Goal: Task Accomplishment & Management: Manage account settings

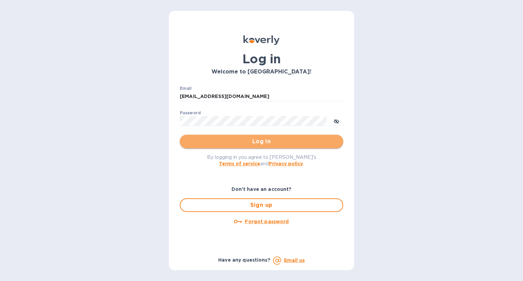
click at [260, 143] on span "Log in" at bounding box center [261, 142] width 153 height 8
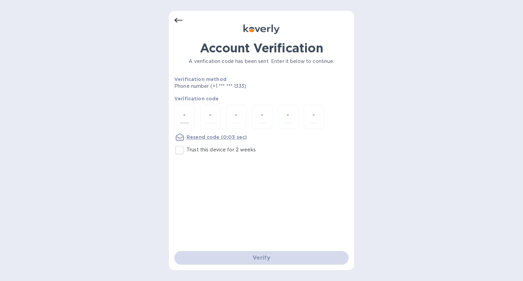
click at [186, 115] on input "number" at bounding box center [184, 117] width 9 height 13
type input "7"
type input "0"
type input "5"
type input "8"
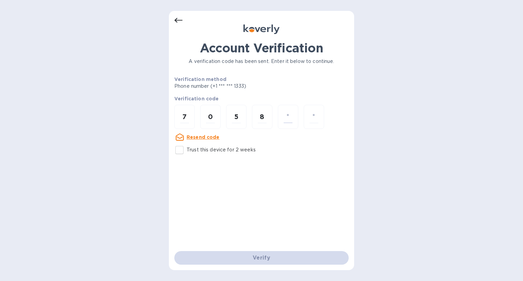
type input "5"
type input "6"
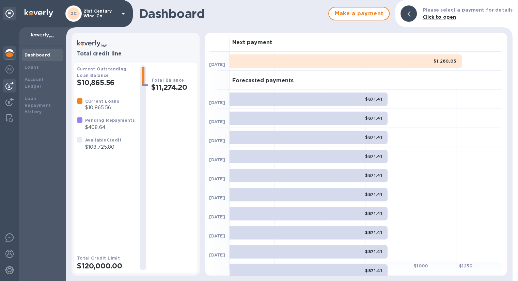
click at [12, 85] on img at bounding box center [9, 86] width 8 height 8
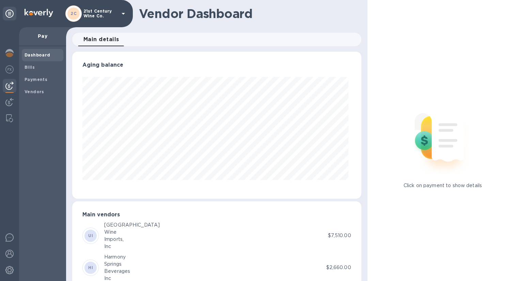
scroll to position [147, 286]
click at [46, 68] on span "Bills" at bounding box center [43, 67] width 36 height 7
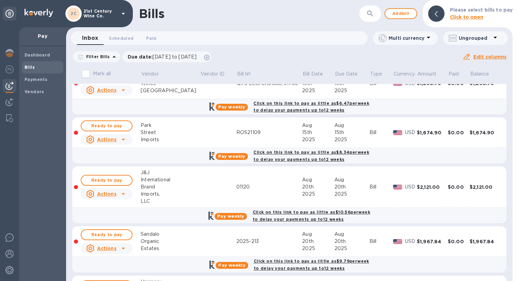
scroll to position [120, 0]
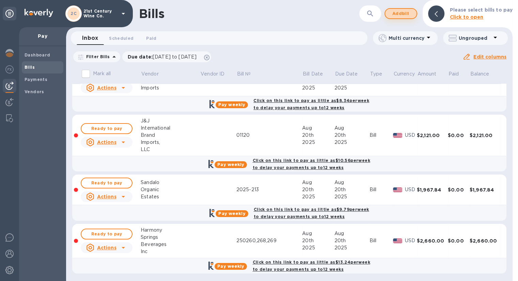
click at [400, 13] on span "Add bill" at bounding box center [401, 14] width 20 height 8
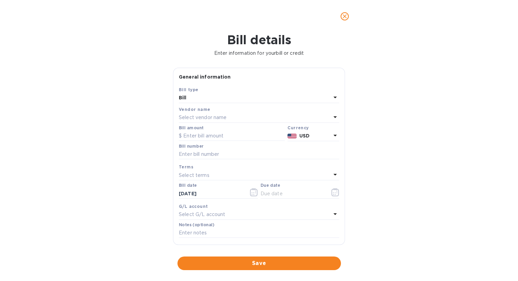
click at [224, 114] on p "Select vendor name" at bounding box center [203, 117] width 48 height 7
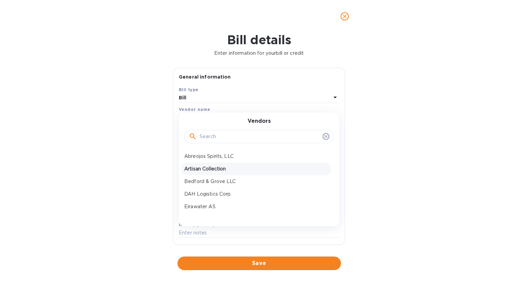
click at [224, 167] on p "Artisan Collection" at bounding box center [256, 169] width 144 height 7
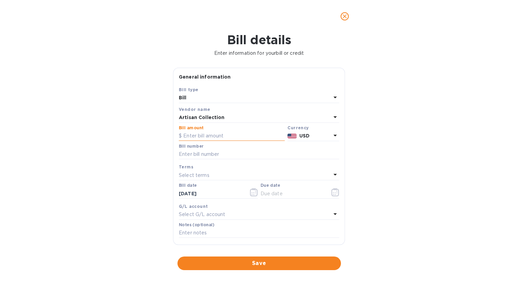
click at [227, 136] on input "text" at bounding box center [232, 136] width 106 height 10
type input "2,414"
click at [222, 153] on input "text" at bounding box center [259, 155] width 161 height 10
type input "8973"
click at [332, 192] on icon "button" at bounding box center [336, 192] width 8 height 8
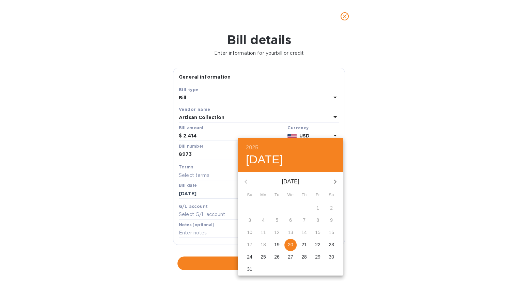
click at [293, 246] on p "20" at bounding box center [290, 245] width 5 height 7
type input "[DATE]"
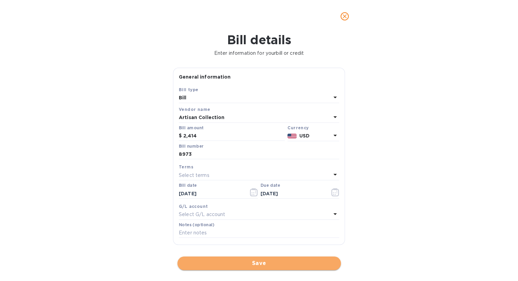
click at [267, 264] on span "Save" at bounding box center [259, 264] width 153 height 8
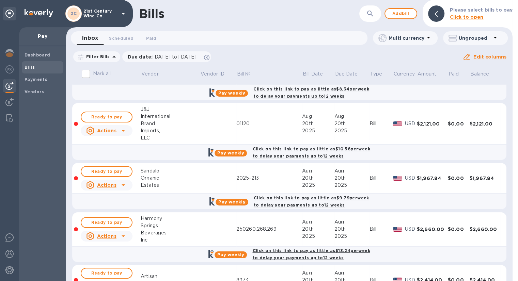
scroll to position [169, 0]
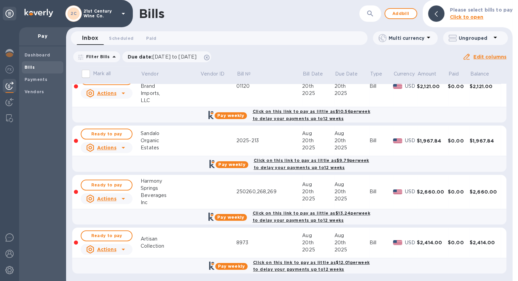
click at [167, 243] on div "Collection" at bounding box center [170, 246] width 59 height 7
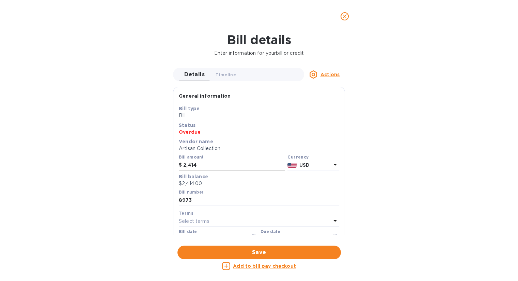
click at [213, 164] on input "2,414" at bounding box center [234, 166] width 102 height 10
drag, startPoint x: 197, startPoint y: 168, endPoint x: 179, endPoint y: 168, distance: 17.7
click at [179, 168] on div "$ 2,414" at bounding box center [232, 166] width 106 height 10
type input "2,370.81"
click at [194, 203] on input "8973" at bounding box center [259, 201] width 161 height 10
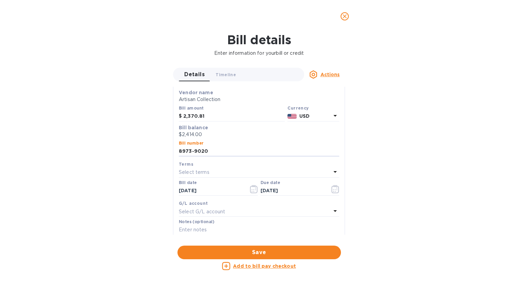
scroll to position [126, 0]
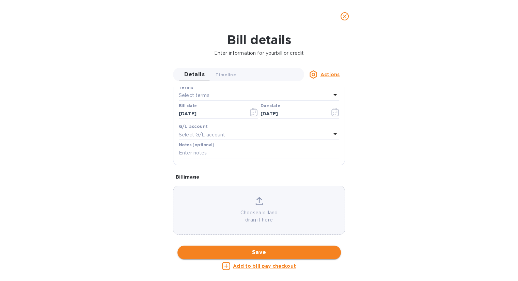
type input "8973-9020"
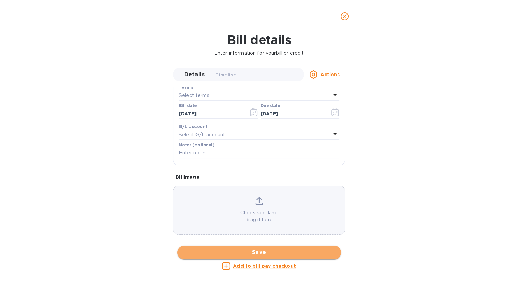
click at [290, 251] on span "Save" at bounding box center [259, 253] width 153 height 8
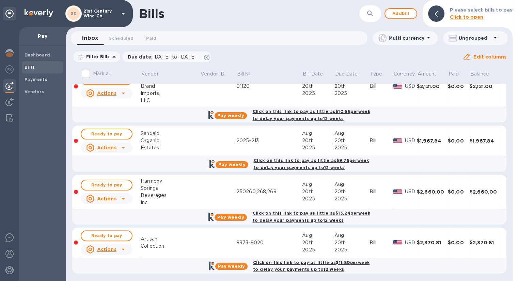
scroll to position [0, 0]
click at [124, 235] on span "Ready to pay" at bounding box center [107, 236] width 40 height 8
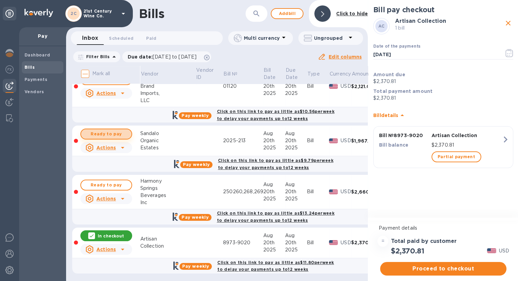
click at [121, 134] on span "Ready to pay" at bounding box center [107, 134] width 40 height 8
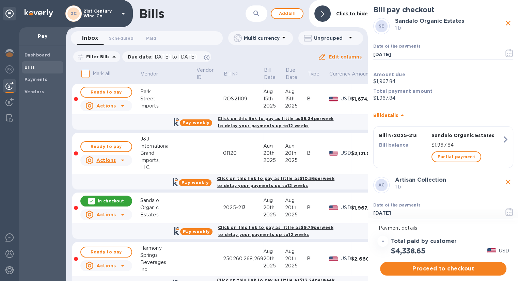
scroll to position [101, 0]
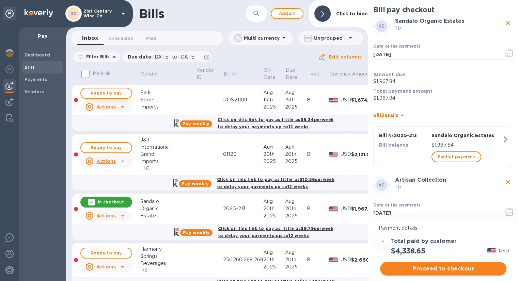
click at [111, 90] on span "Ready to pay" at bounding box center [107, 93] width 40 height 8
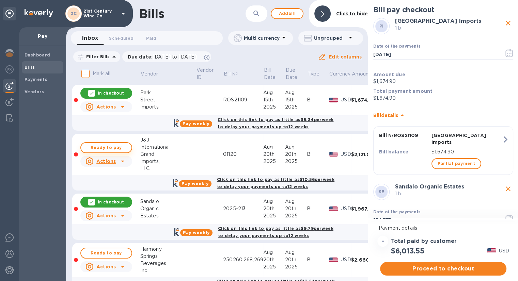
click at [121, 149] on span "Ready to pay" at bounding box center [107, 148] width 40 height 8
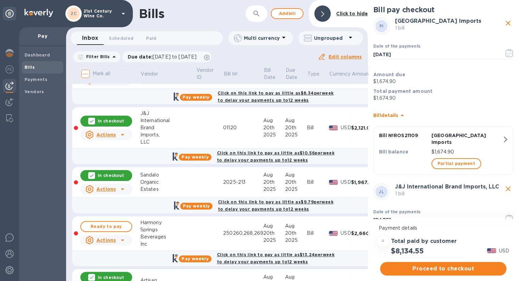
scroll to position [169, 0]
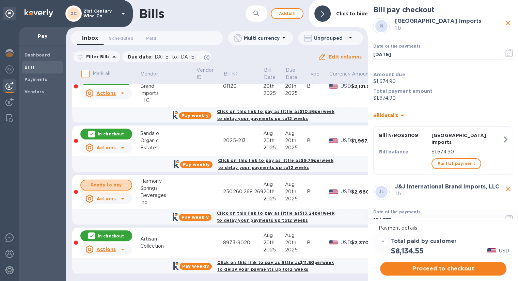
click at [114, 185] on span "Ready to pay" at bounding box center [107, 185] width 40 height 8
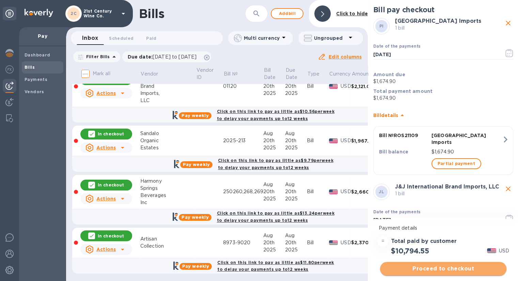
click at [459, 265] on span "Proceed to checkout" at bounding box center [444, 269] width 116 height 8
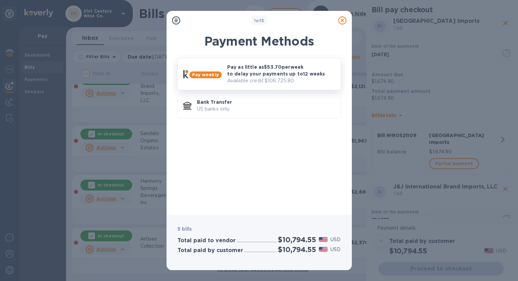
click at [304, 73] on p "Pay as little as $53.70 per week to delay your payments up to 12 weeks" at bounding box center [281, 71] width 108 height 14
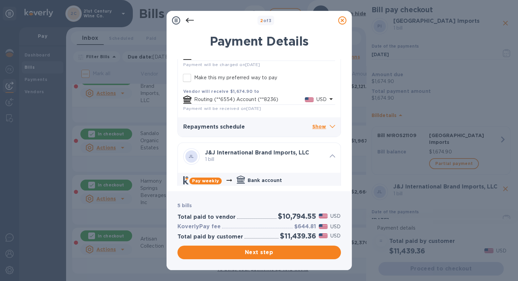
scroll to position [170, 0]
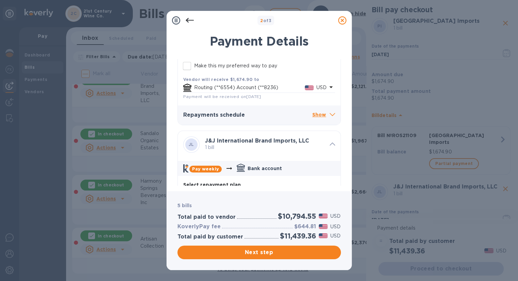
click at [318, 117] on p "Show" at bounding box center [323, 115] width 23 height 9
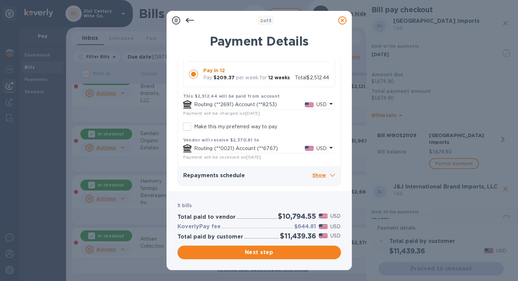
scroll to position [0, 0]
click at [314, 174] on p "Show" at bounding box center [323, 176] width 23 height 9
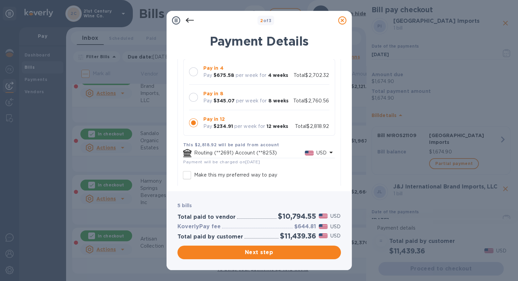
scroll to position [972, 0]
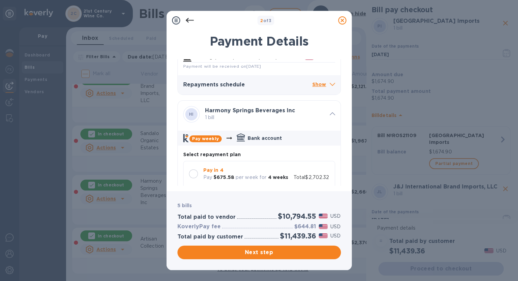
click at [193, 18] on icon at bounding box center [190, 20] width 8 height 8
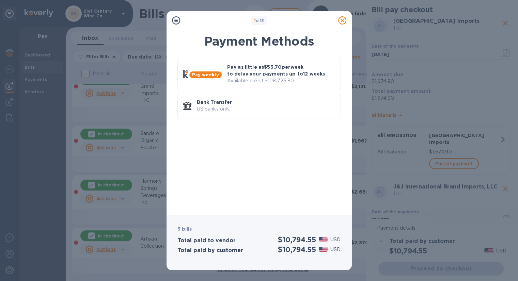
click at [344, 21] on icon at bounding box center [342, 20] width 8 height 8
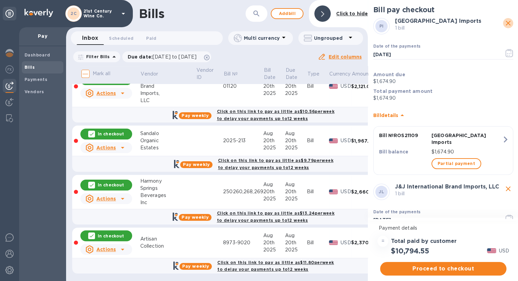
click at [504, 26] on icon "close" at bounding box center [508, 23] width 8 height 8
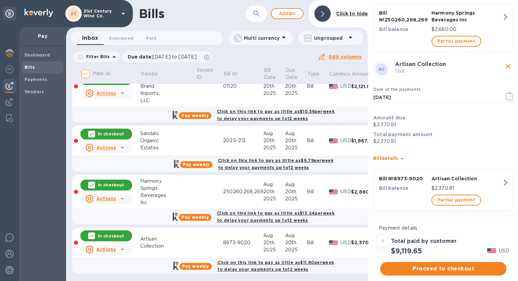
scroll to position [453, 0]
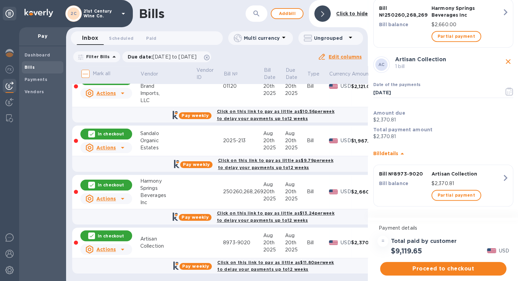
click at [507, 60] on icon "close" at bounding box center [508, 62] width 8 height 8
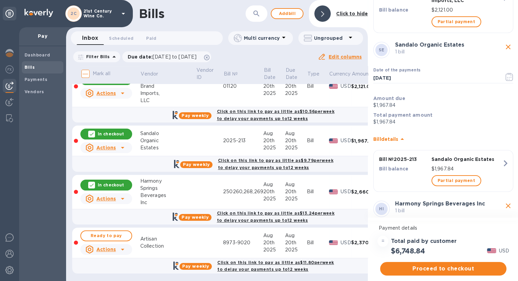
scroll to position [123, 0]
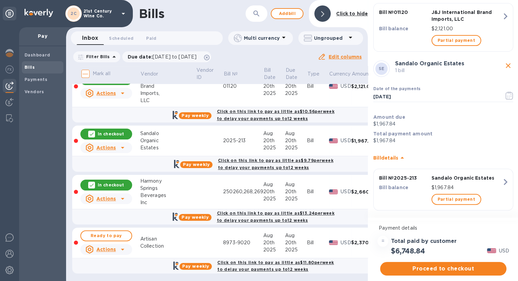
click at [506, 66] on icon "close" at bounding box center [508, 65] width 5 height 5
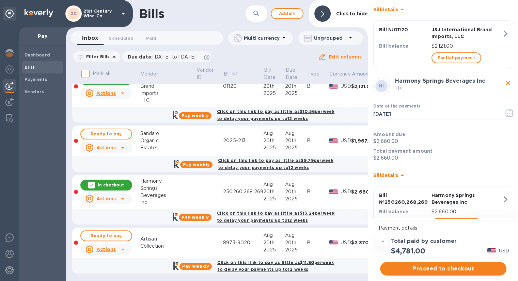
scroll to position [135, 0]
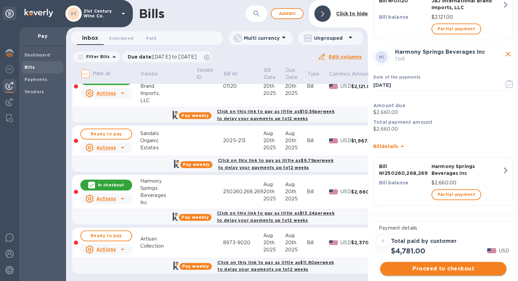
click at [423, 268] on span "Proceed to checkout" at bounding box center [444, 269] width 116 height 8
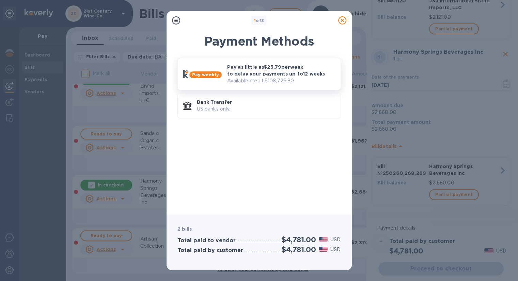
click at [269, 65] on p "Pay as little as $23.79 per week to delay your payments up to 12 weeks" at bounding box center [281, 71] width 108 height 14
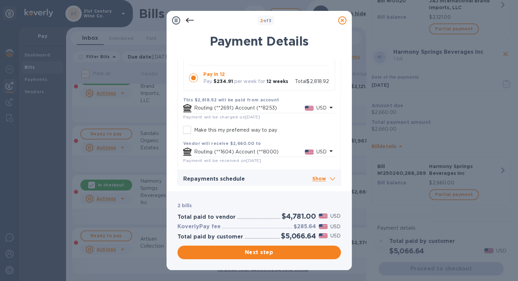
scroll to position [352, 0]
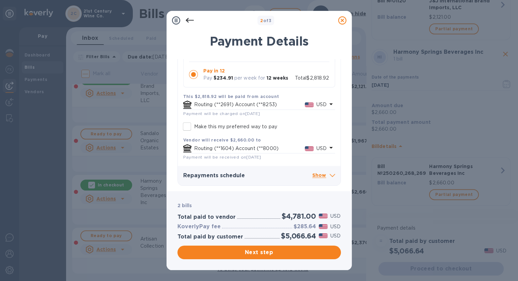
click at [318, 173] on p "Show" at bounding box center [323, 176] width 23 height 9
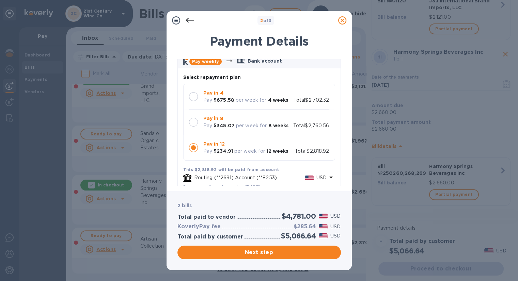
scroll to position [318, 0]
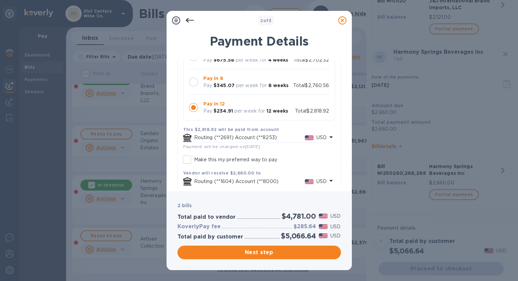
click at [189, 21] on icon at bounding box center [190, 20] width 8 height 8
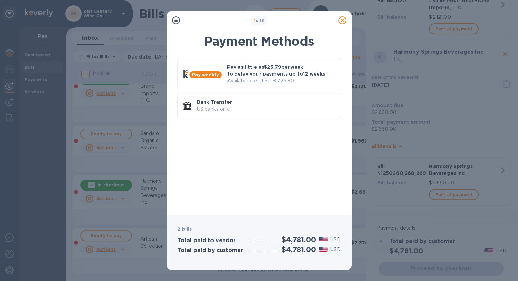
click at [342, 21] on icon at bounding box center [342, 20] width 8 height 8
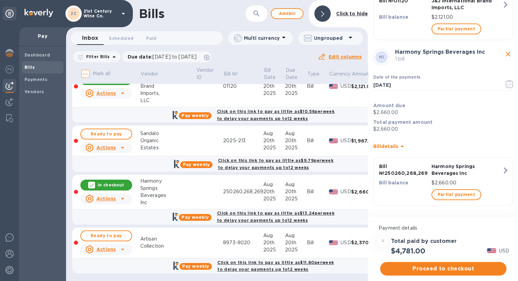
click at [114, 185] on p "In checkout" at bounding box center [111, 185] width 26 height 6
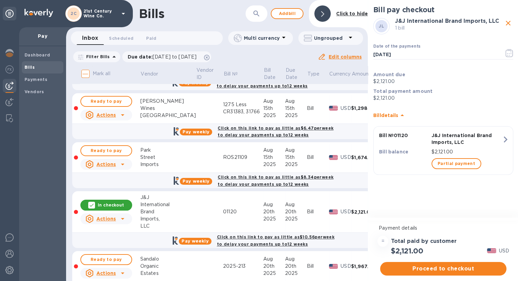
scroll to position [38, 0]
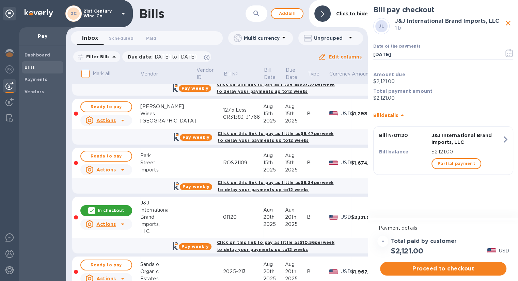
click at [119, 206] on div "In checkout" at bounding box center [106, 210] width 52 height 11
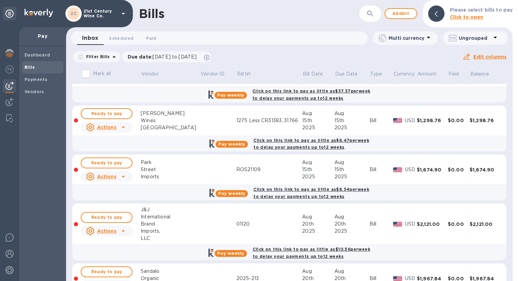
scroll to position [68, 0]
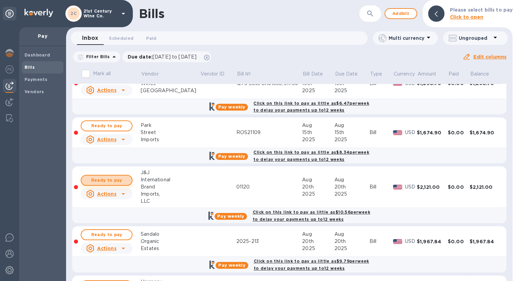
click at [112, 182] on span "Ready to pay" at bounding box center [107, 181] width 40 height 8
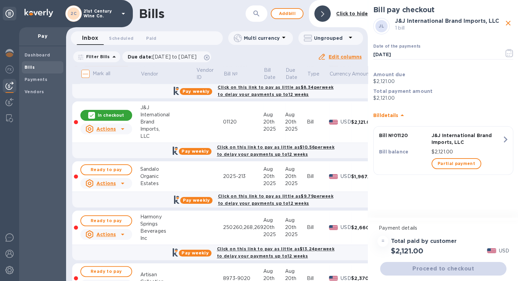
scroll to position [136, 0]
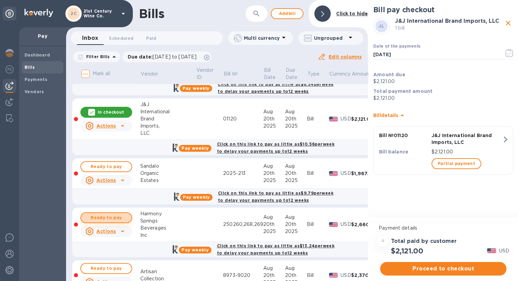
click at [112, 218] on span "Ready to pay" at bounding box center [107, 218] width 40 height 8
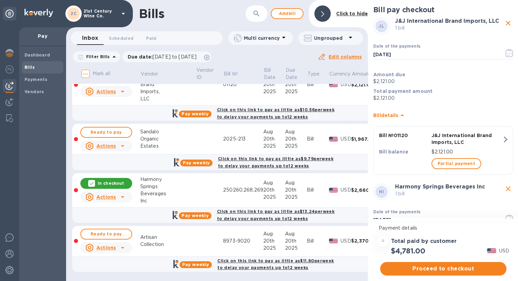
scroll to position [174, 0]
click at [113, 229] on button "Ready to pay" at bounding box center [106, 234] width 52 height 11
click at [427, 270] on span "Proceed to checkout" at bounding box center [444, 269] width 116 height 8
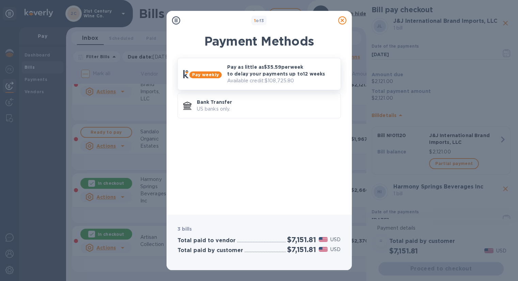
click at [261, 81] on p "Available credit: $108,725.80" at bounding box center [281, 80] width 108 height 7
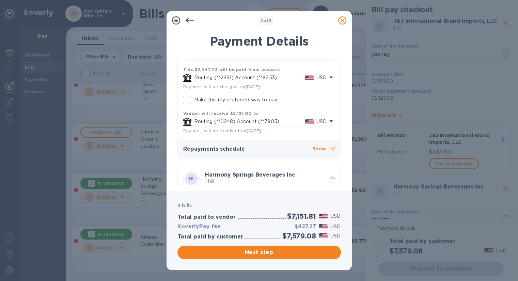
scroll to position [170, 0]
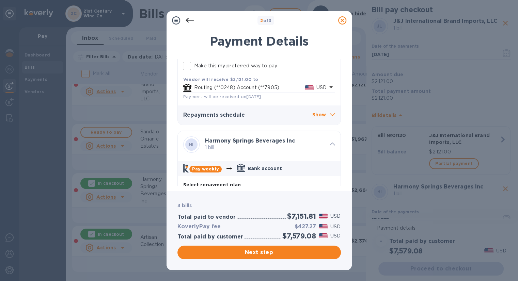
click at [323, 115] on p "Show" at bounding box center [323, 115] width 23 height 9
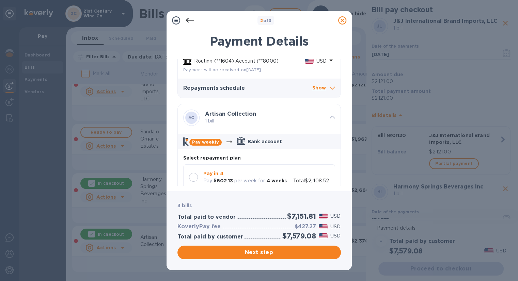
scroll to position [716, 0]
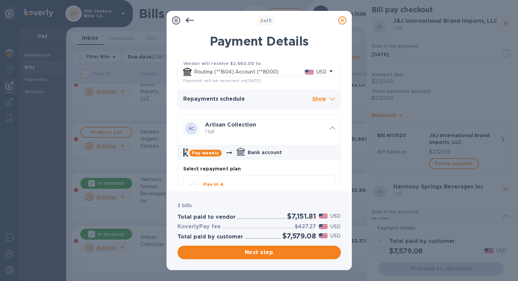
click at [321, 99] on p "Show" at bounding box center [323, 99] width 23 height 9
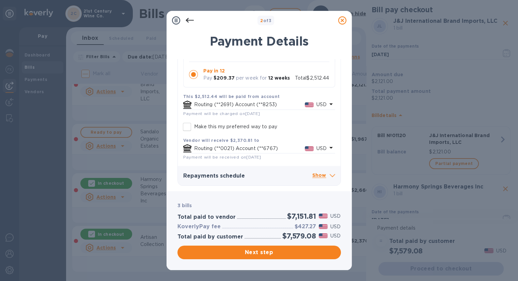
scroll to position [0, 0]
click at [319, 175] on p "Show" at bounding box center [323, 176] width 23 height 9
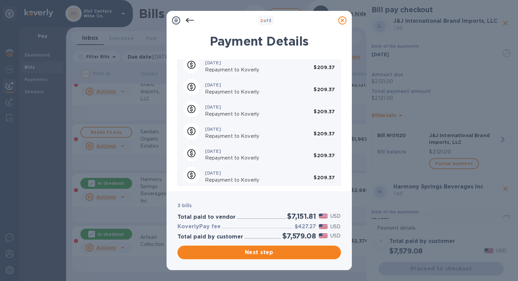
scroll to position [1476, 0]
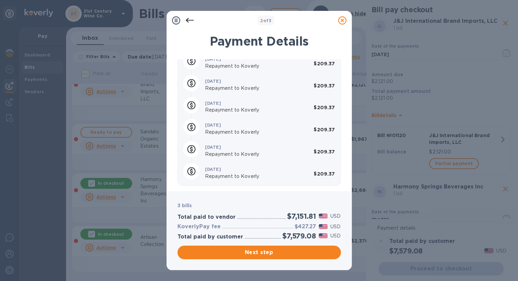
click at [192, 20] on icon at bounding box center [189, 20] width 8 height 5
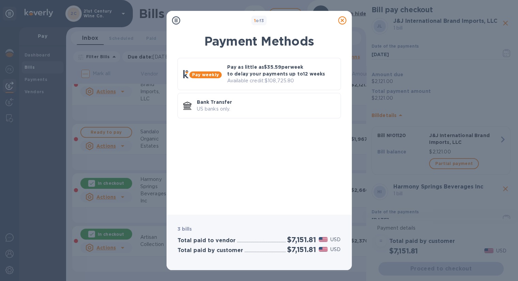
click at [343, 23] on icon at bounding box center [342, 20] width 8 height 8
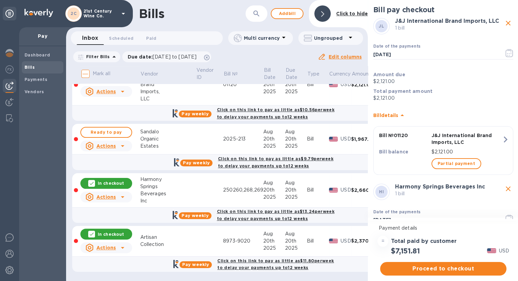
click at [110, 181] on p "In checkout" at bounding box center [111, 184] width 26 height 6
click at [114, 232] on p "In checkout" at bounding box center [111, 235] width 26 height 6
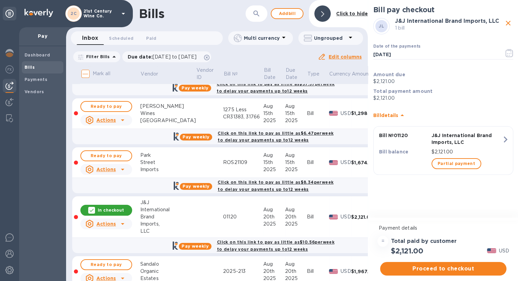
scroll to position [38, 0]
click at [109, 211] on p "In checkout" at bounding box center [111, 211] width 26 height 6
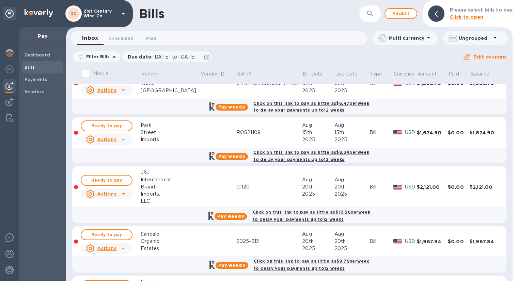
scroll to position [102, 0]
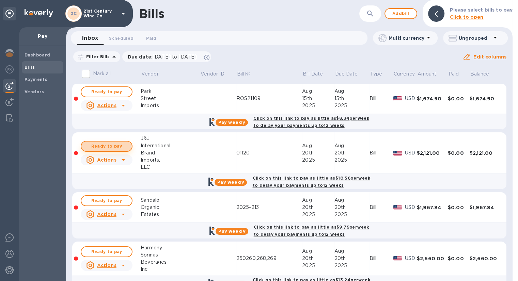
click at [127, 146] on button "Ready to pay" at bounding box center [107, 146] width 52 height 11
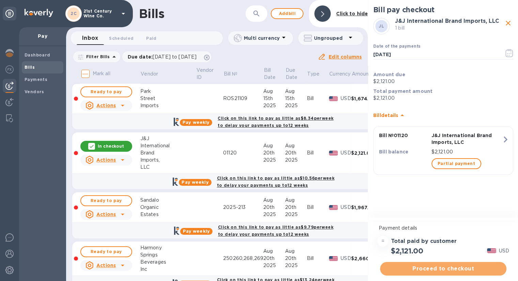
click at [426, 269] on span "Proceed to checkout" at bounding box center [444, 269] width 116 height 8
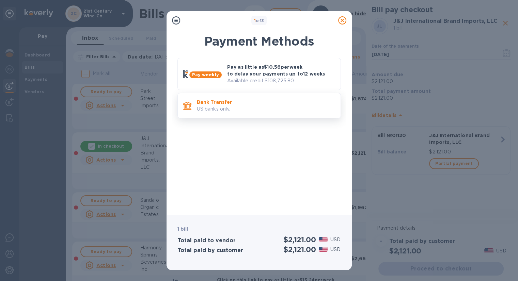
click at [239, 102] on p "Bank Transfer" at bounding box center [266, 102] width 138 height 7
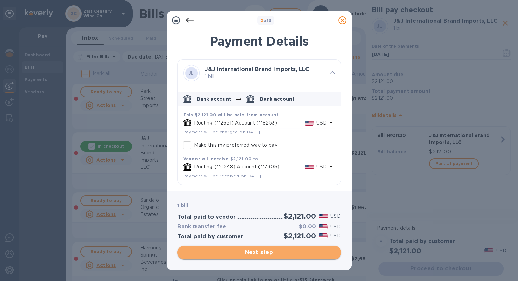
click at [275, 251] on span "Next step" at bounding box center [259, 253] width 153 height 8
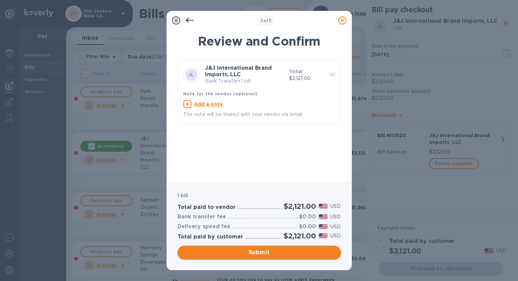
click at [262, 251] on span "Submit" at bounding box center [259, 253] width 153 height 8
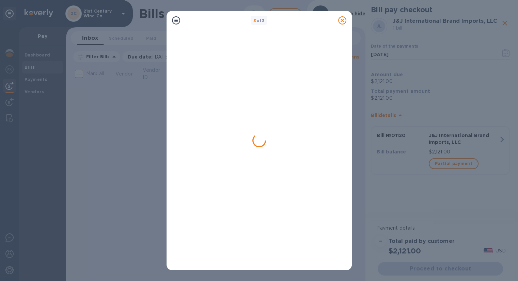
scroll to position [0, 0]
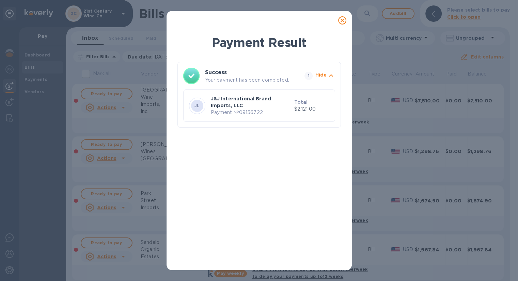
click at [342, 22] on icon at bounding box center [342, 20] width 8 height 8
